Goal: Transaction & Acquisition: Download file/media

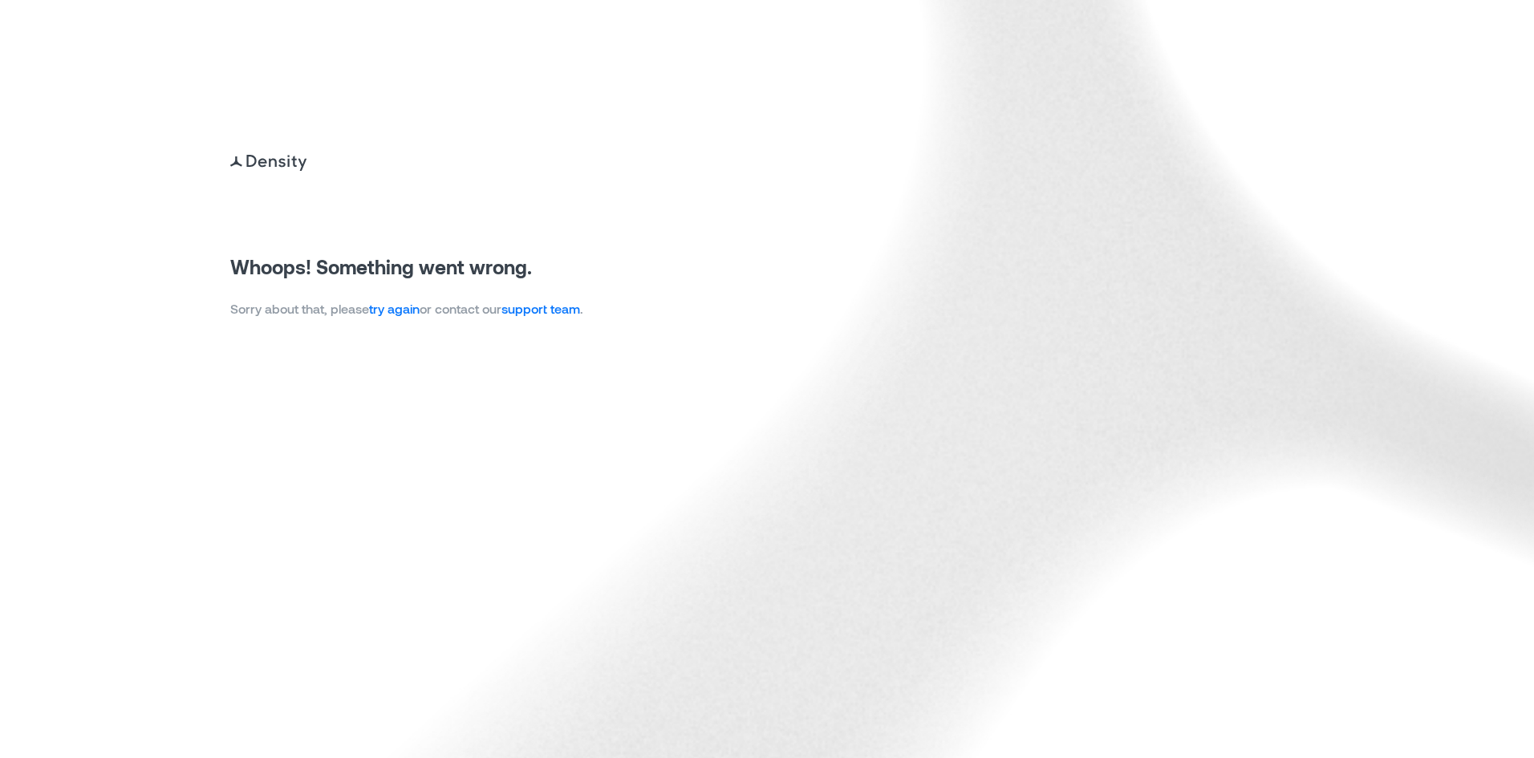
click at [405, 310] on link "try again" at bounding box center [394, 308] width 51 height 15
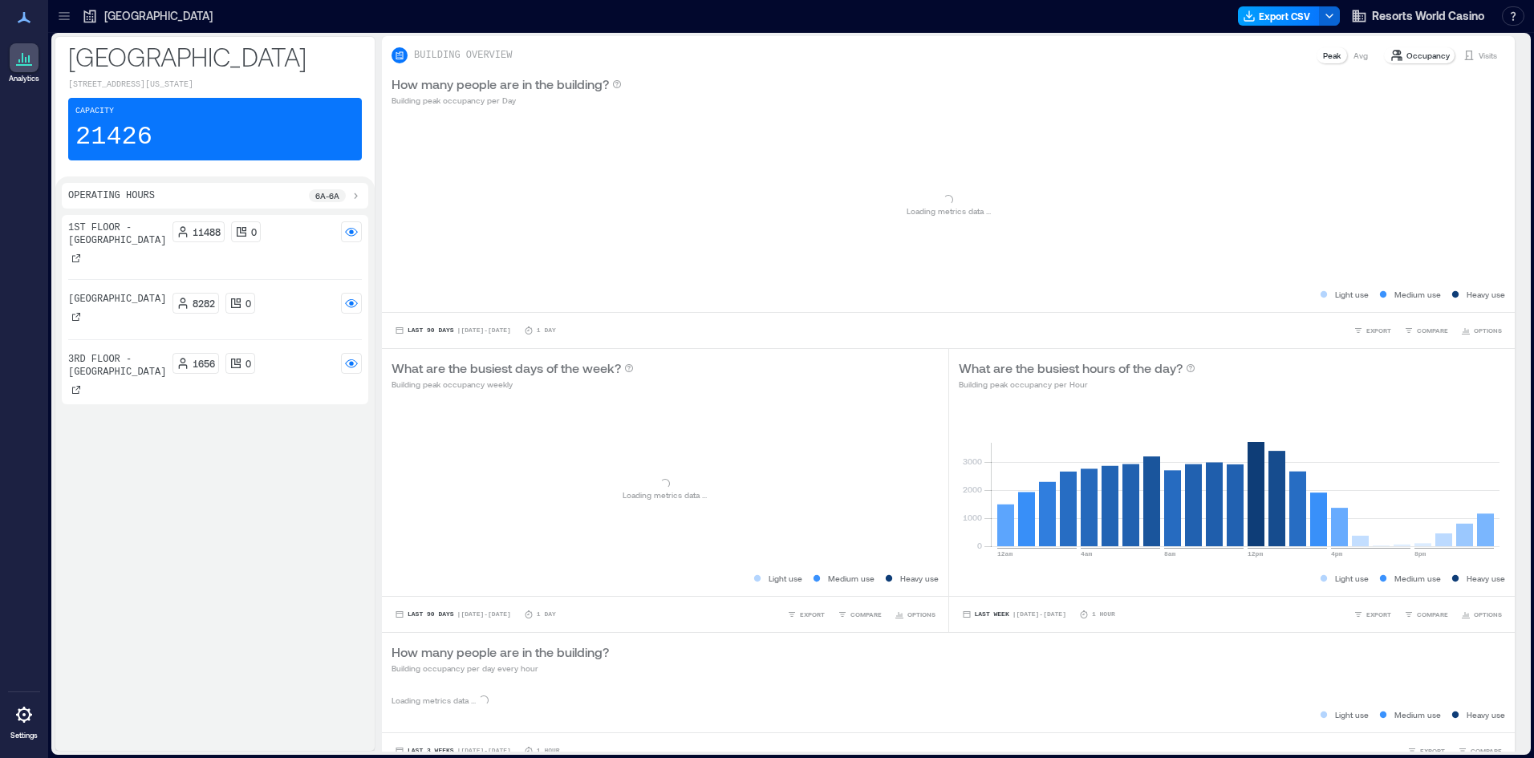
click at [1263, 18] on button "Export CSV" at bounding box center [1279, 15] width 82 height 19
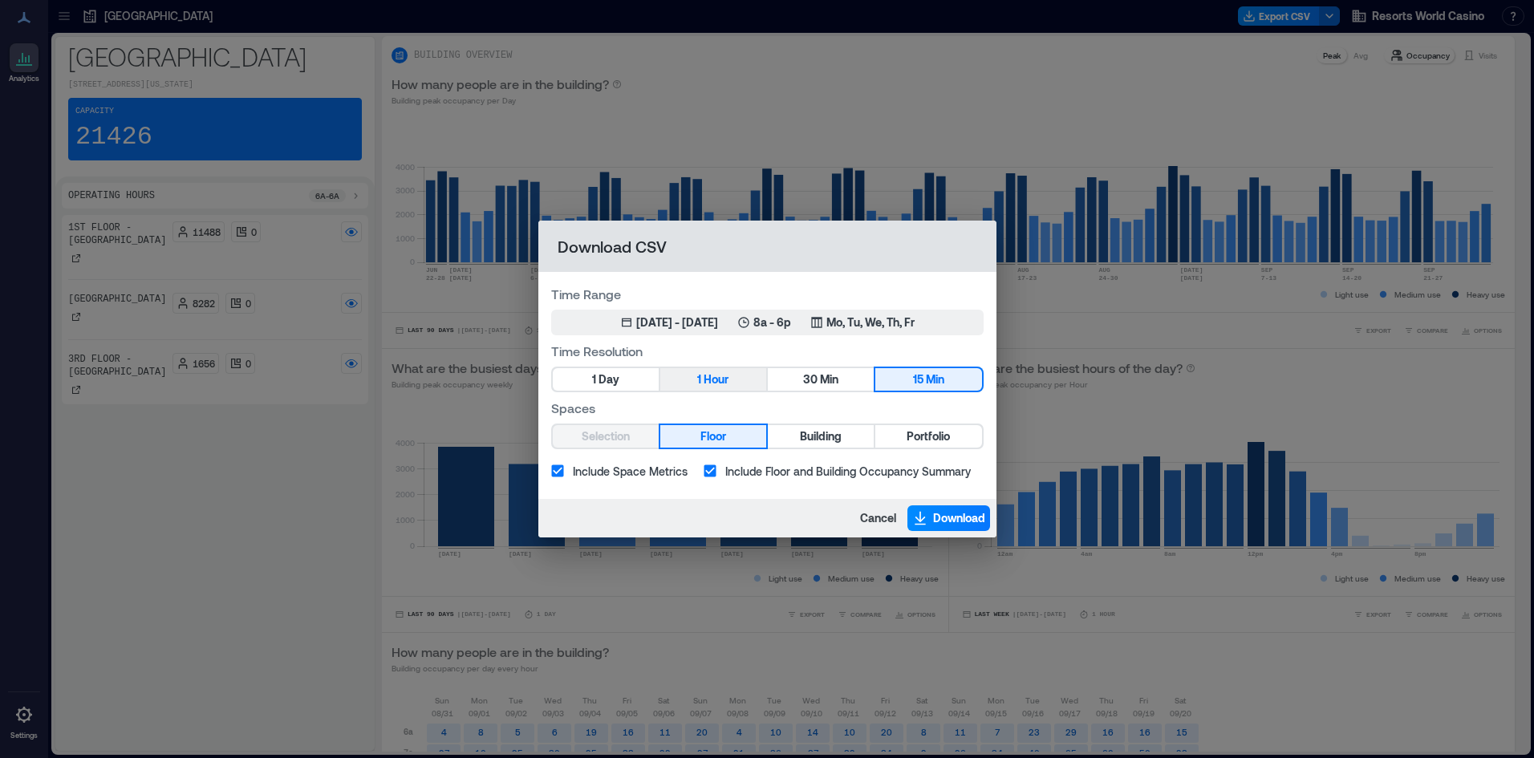
click at [738, 379] on button "1 Hour" at bounding box center [713, 379] width 106 height 22
click at [932, 436] on span "Portfolio" at bounding box center [927, 437] width 43 height 20
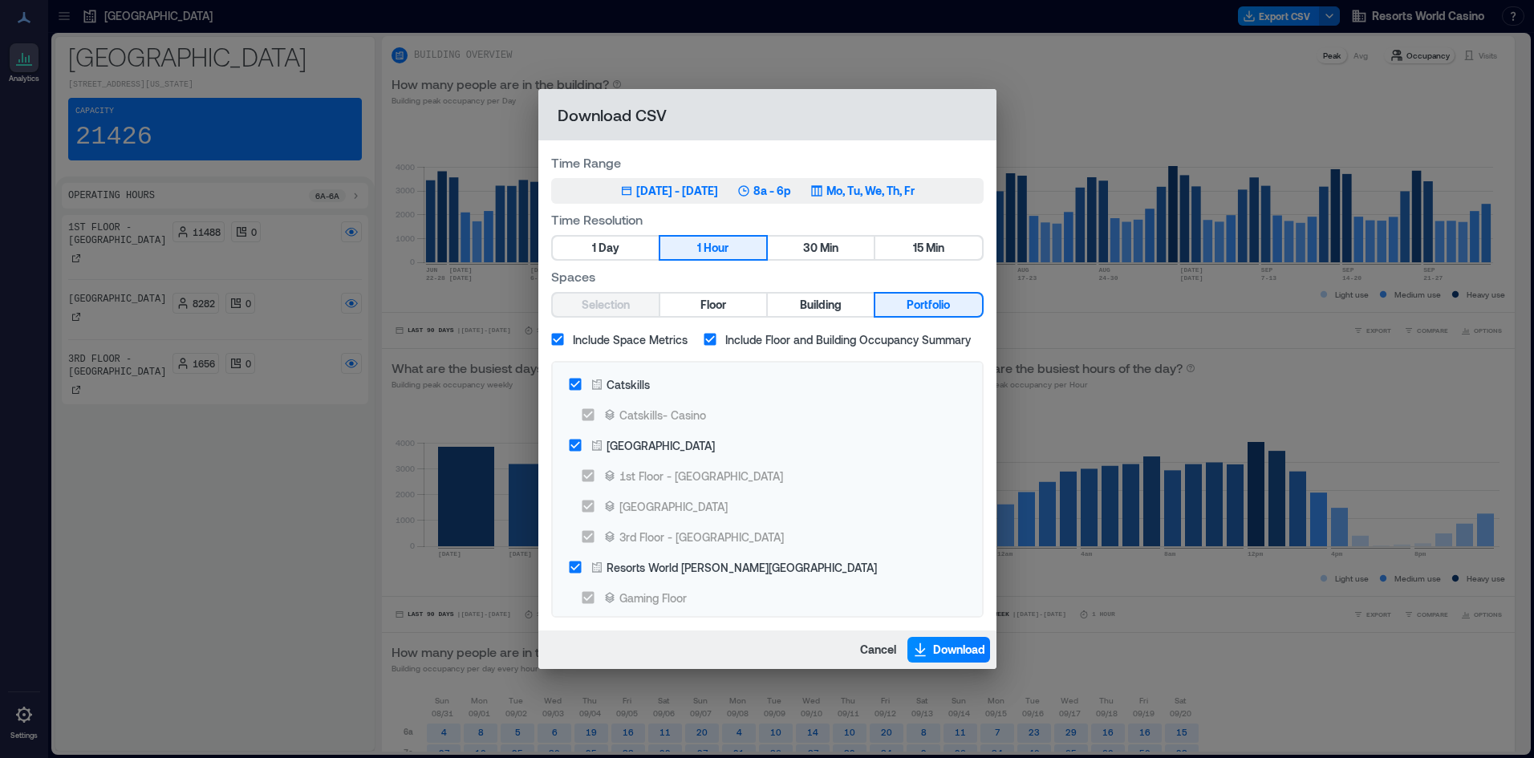
click at [750, 193] on icon "button" at bounding box center [743, 190] width 13 height 13
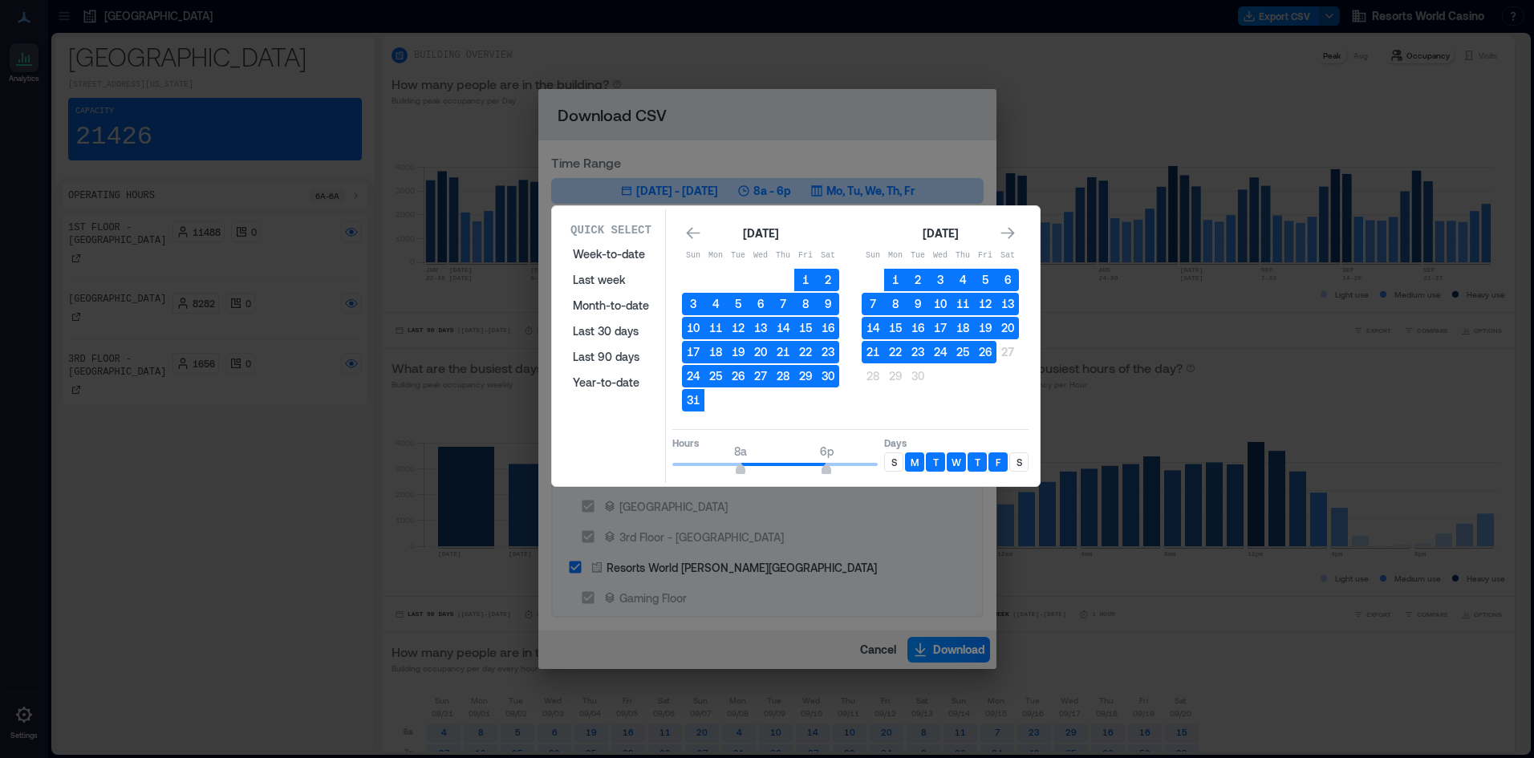
click at [989, 350] on button "26" at bounding box center [985, 352] width 22 height 22
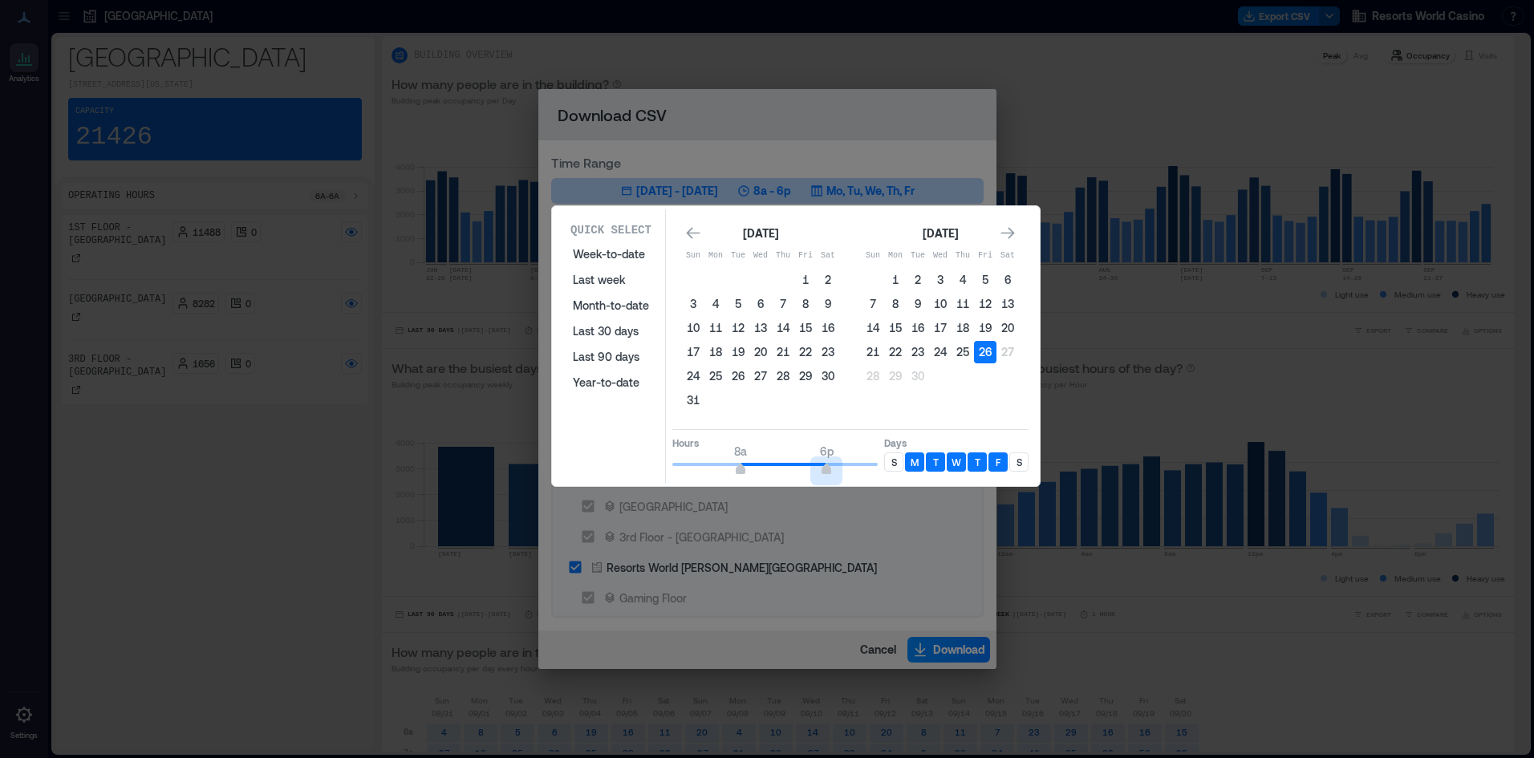
drag, startPoint x: 829, startPoint y: 473, endPoint x: 716, endPoint y: 470, distance: 113.1
click at [902, 468] on div "Hours 8a 6p Days S M T W T F S" at bounding box center [850, 452] width 356 height 47
type input "**"
drag, startPoint x: 740, startPoint y: 466, endPoint x: 566, endPoint y: 472, distance: 174.2
click at [566, 472] on div "Quick Select Week-to-date Last week Month-to-date Last 30 days Last 90 days Yea…" at bounding box center [796, 346] width 478 height 274
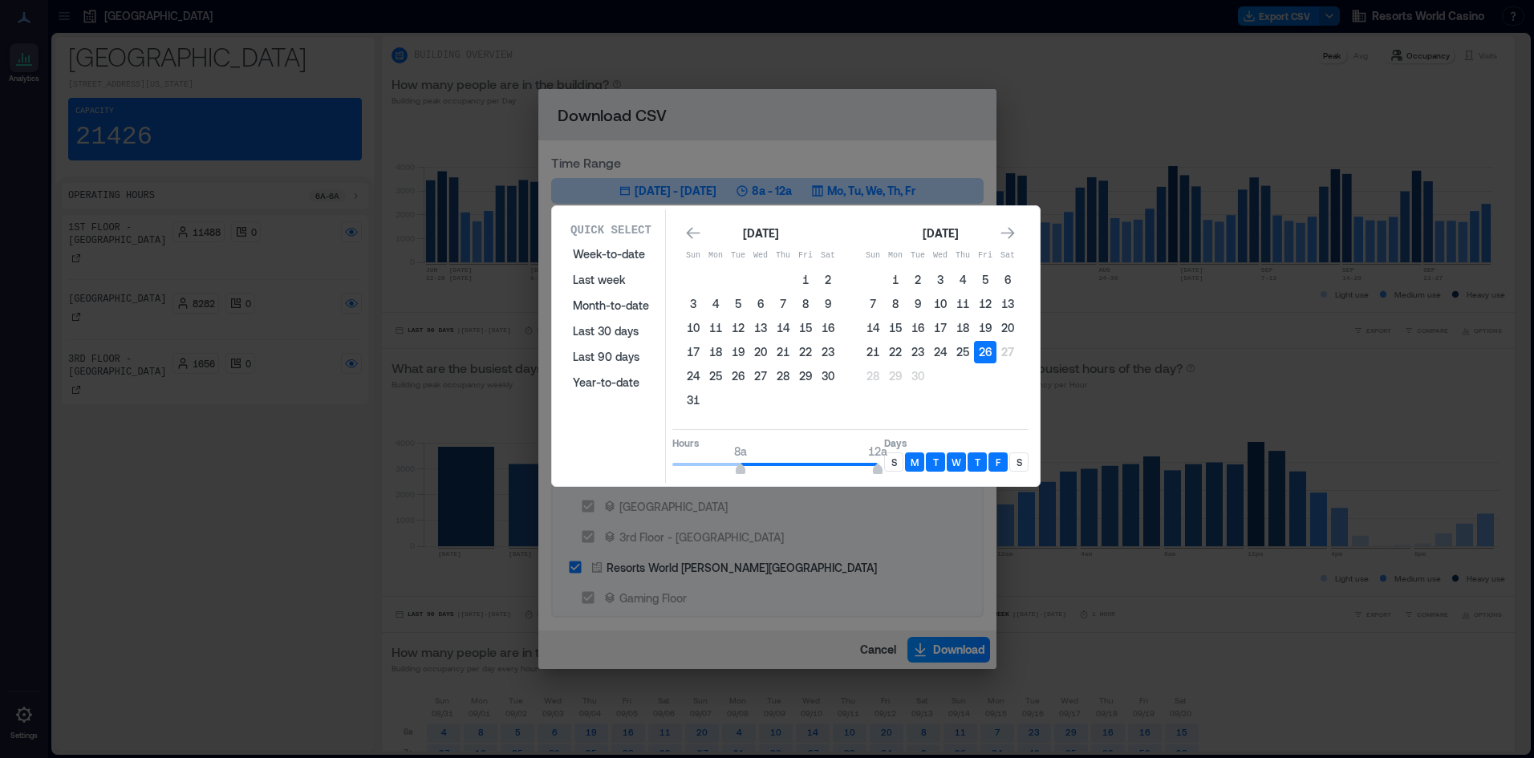
type input "*"
click at [902, 464] on div "S" at bounding box center [893, 461] width 19 height 19
click at [1027, 459] on div "S" at bounding box center [1018, 461] width 19 height 19
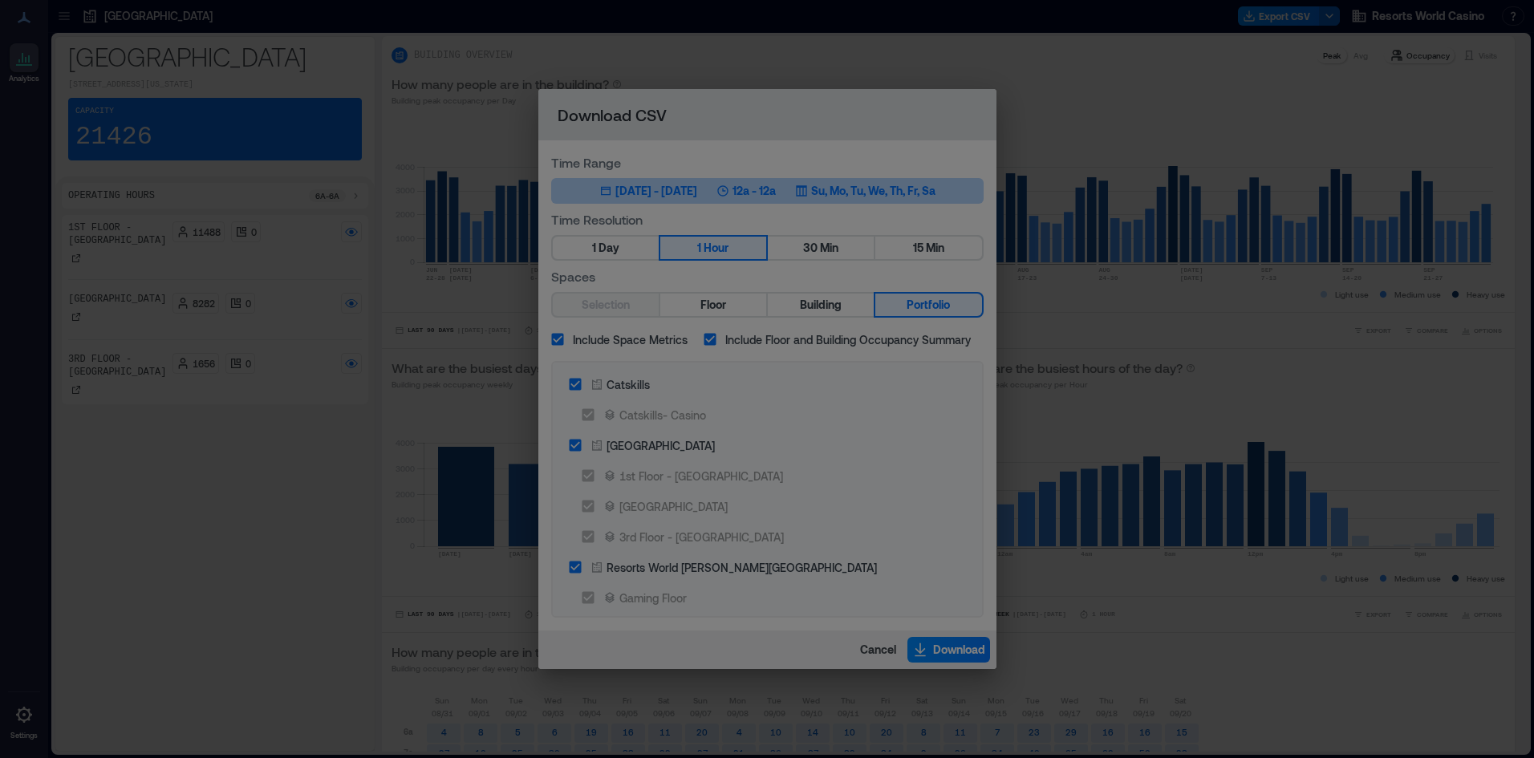
drag, startPoint x: 1174, startPoint y: 639, endPoint x: 1126, endPoint y: 639, distance: 48.1
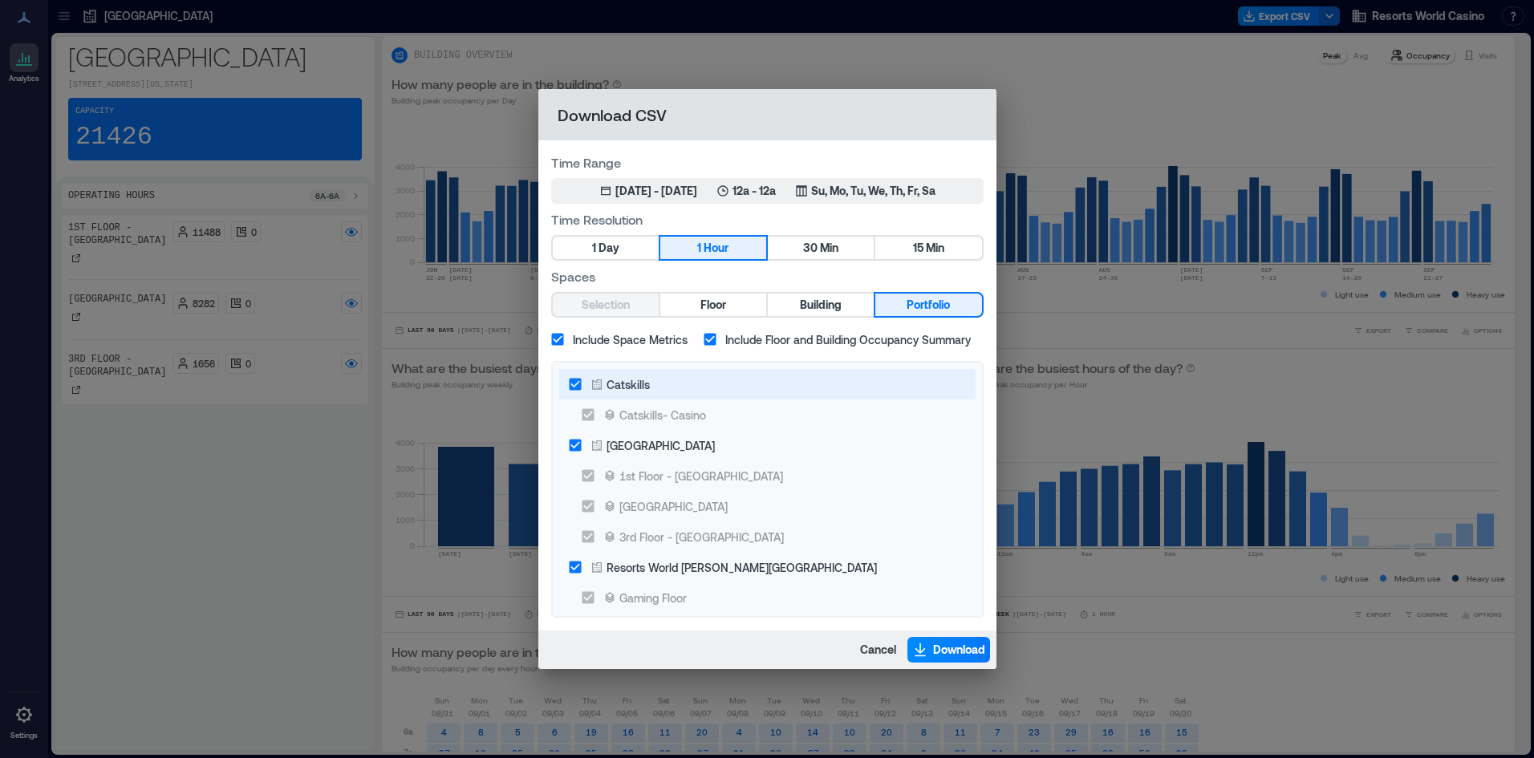
click at [731, 395] on label "Catskills" at bounding box center [756, 384] width 393 height 30
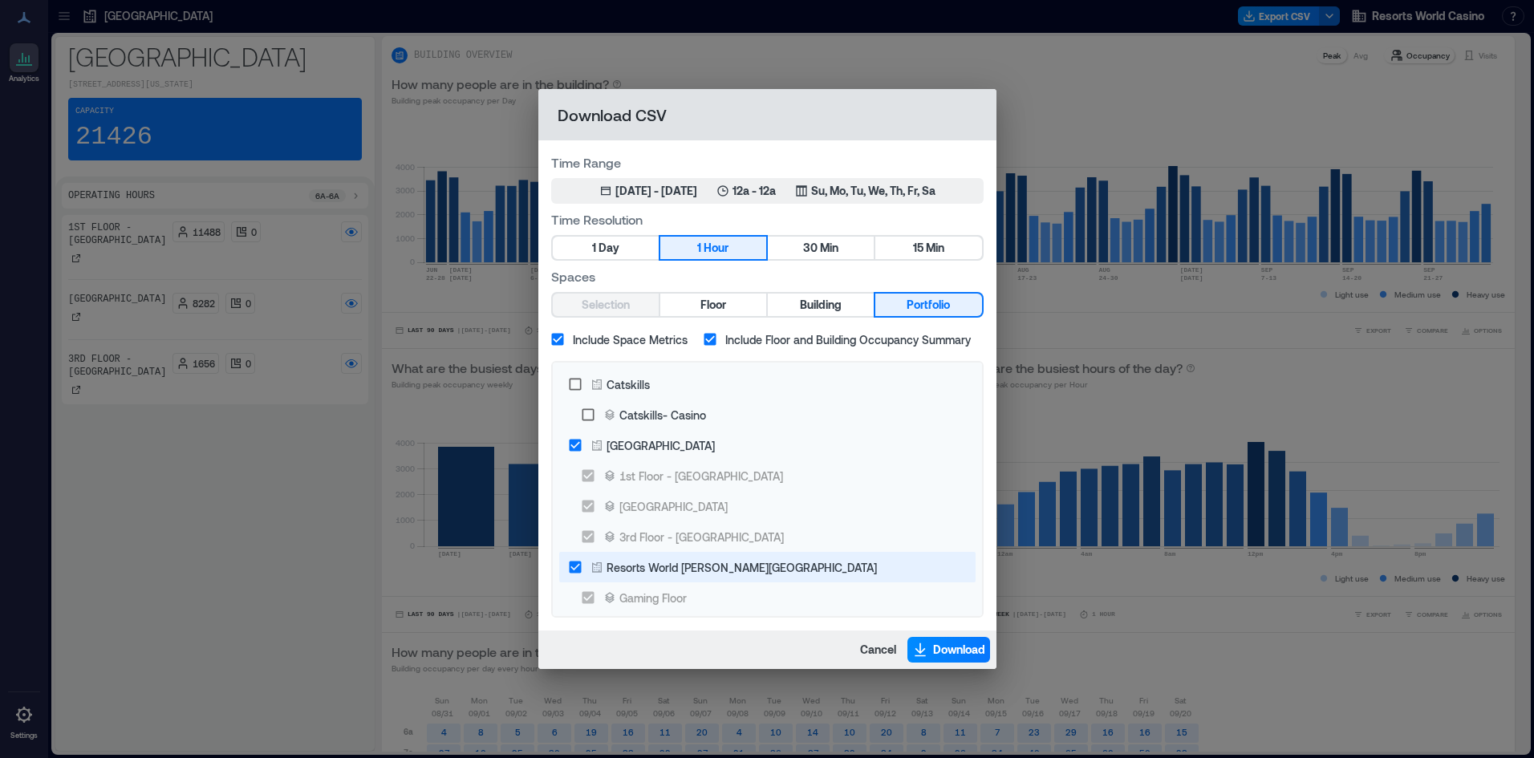
click at [720, 559] on div "Resorts World Hudson Valley" at bounding box center [741, 567] width 270 height 17
click at [948, 654] on span "Download" at bounding box center [959, 650] width 52 height 16
